Goal: Check status

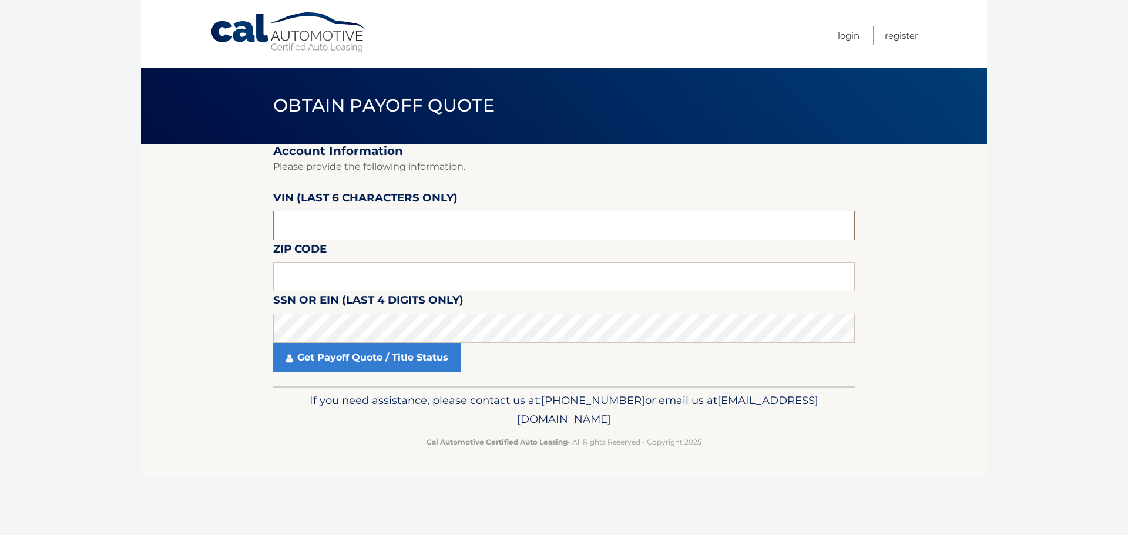
click at [308, 230] on input "text" at bounding box center [563, 225] width 581 height 29
type input "141535"
type input "19047"
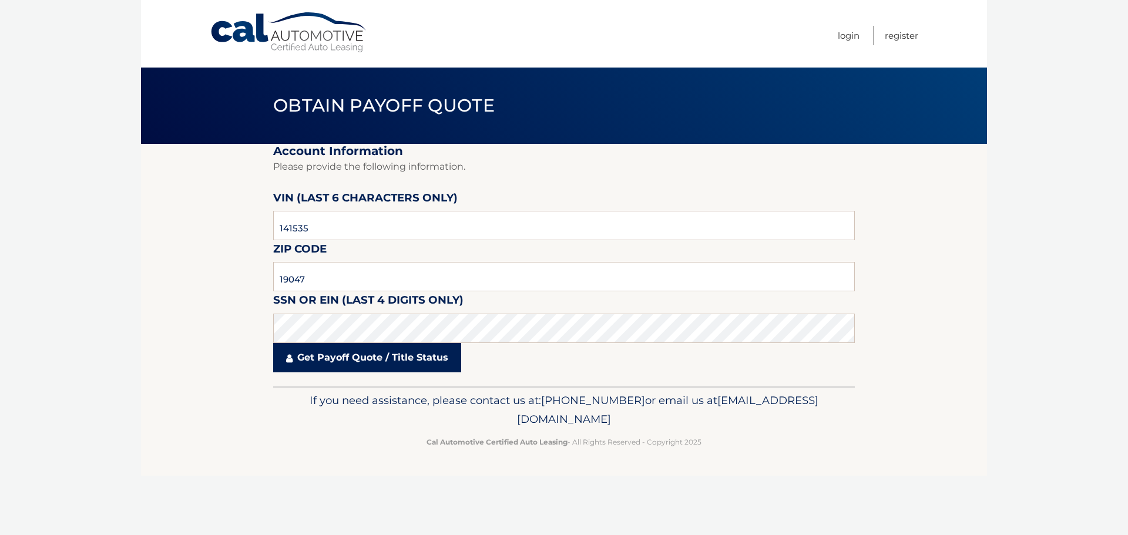
click at [365, 354] on link "Get Payoff Quote / Title Status" at bounding box center [367, 357] width 188 height 29
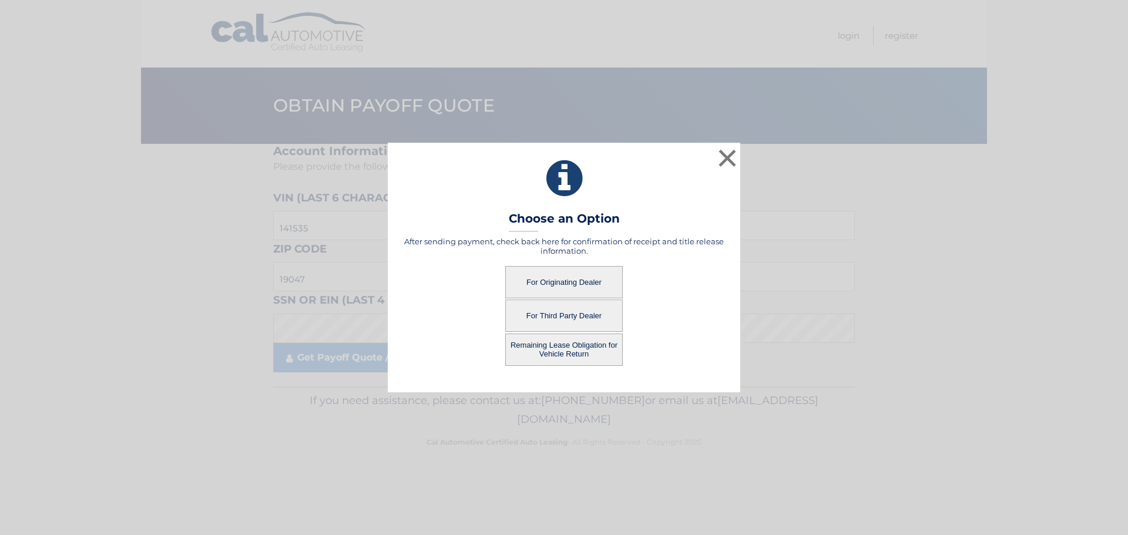
click at [562, 282] on button "For Originating Dealer" at bounding box center [563, 282] width 117 height 32
click at [577, 284] on button "For Originating Dealer" at bounding box center [563, 282] width 117 height 32
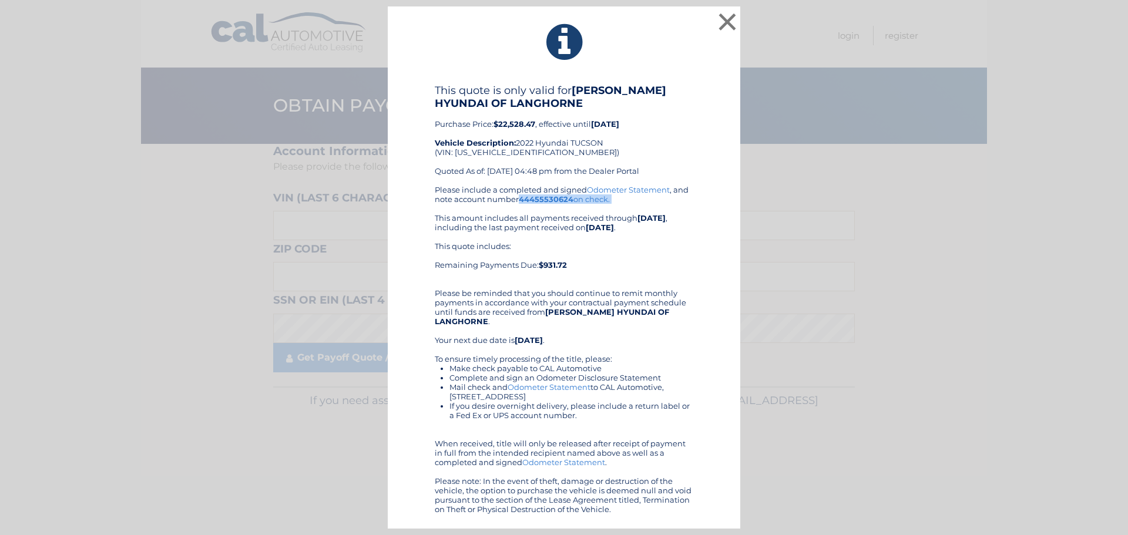
drag, startPoint x: 520, startPoint y: 198, endPoint x: 598, endPoint y: 205, distance: 78.4
click at [598, 205] on div "Please include a completed and signed Odometer Statement , and note account num…" at bounding box center [564, 349] width 258 height 329
click at [730, 11] on button "×" at bounding box center [726, 21] width 23 height 23
